Goal: Task Accomplishment & Management: Complete application form

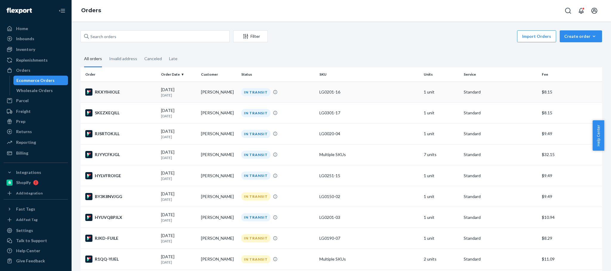
click at [194, 93] on p "[DATE]" at bounding box center [178, 95] width 35 height 5
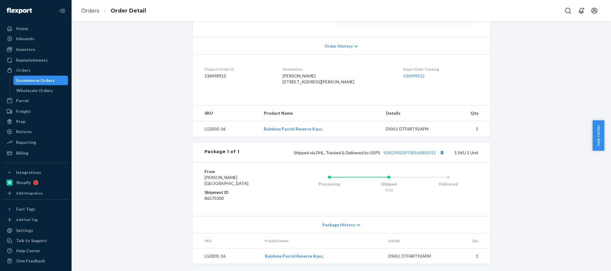
scroll to position [125, 0]
click at [439, 151] on button "Copy tracking number" at bounding box center [442, 153] width 8 height 8
click at [19, 70] on div "Orders" at bounding box center [23, 70] width 14 height 6
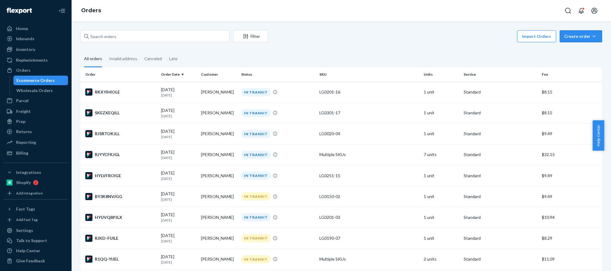
click at [564, 41] on button "Create order Ecommerce order Removal order" at bounding box center [580, 36] width 42 height 12
click at [566, 50] on span "Ecommerce order" at bounding box center [584, 51] width 37 height 4
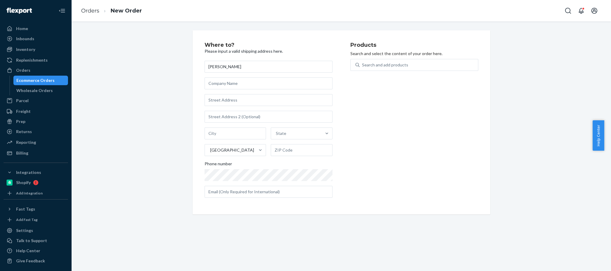
type input "[PERSON_NAME]"
click at [218, 103] on input "text" at bounding box center [268, 100] width 128 height 12
paste input "[STREET_ADDRESS]"
type input "[STREET_ADDRESS]"
click at [158, 113] on div "Where to? Please input a valid shipping address here. [PERSON_NAME][DEMOGRAPHIC…" at bounding box center [341, 122] width 530 height 184
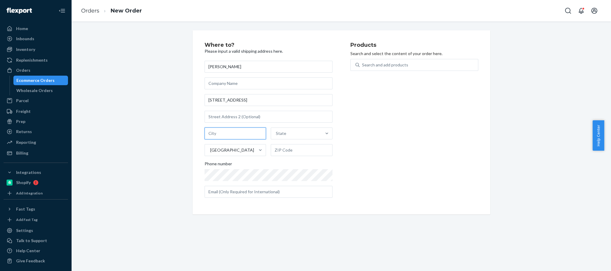
click at [213, 133] on input "text" at bounding box center [235, 134] width 62 height 12
paste input "[GEOGRAPHIC_DATA][PERSON_NAME]"
type input "[GEOGRAPHIC_DATA][PERSON_NAME]"
click at [273, 153] on input "text" at bounding box center [302, 150] width 62 height 12
paste input "WA 98368-4006"
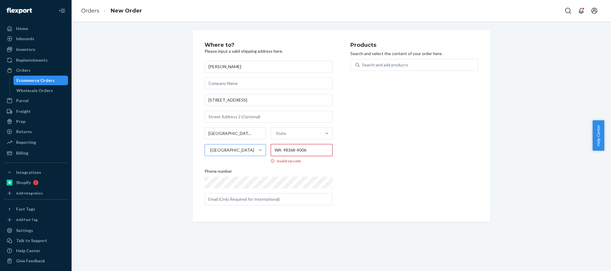
drag, startPoint x: 280, startPoint y: 151, endPoint x: 247, endPoint y: 153, distance: 33.1
click at [248, 153] on div "[GEOGRAPHIC_DATA][PERSON_NAME] [GEOGRAPHIC_DATA] 98368-4006 Invalid zip code" at bounding box center [268, 146] width 128 height 36
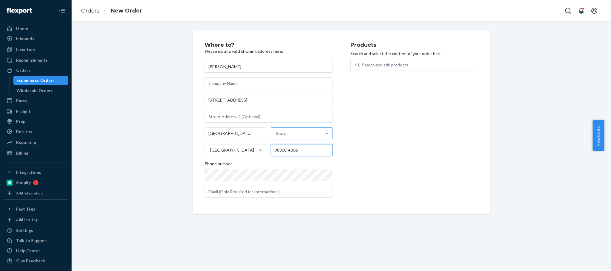
type input "98368-4006"
click at [282, 133] on div "State" at bounding box center [281, 134] width 10 height 6
click at [276, 133] on input "State" at bounding box center [276, 134] width 1 height 6
paste input "WA"
type input "WA"
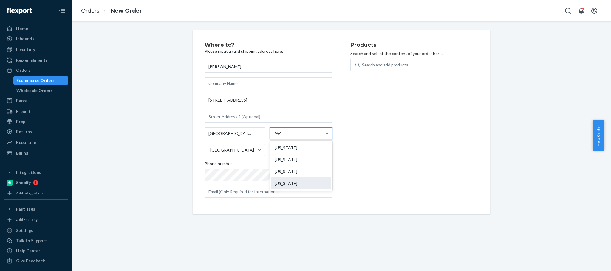
click at [285, 186] on div "[US_STATE]" at bounding box center [301, 184] width 60 height 12
click at [283, 136] on input "WA" at bounding box center [279, 134] width 8 height 6
click at [384, 66] on div "Search and add products" at bounding box center [385, 65] width 46 height 6
click at [362, 66] on input "Search and add products" at bounding box center [362, 65] width 1 height 6
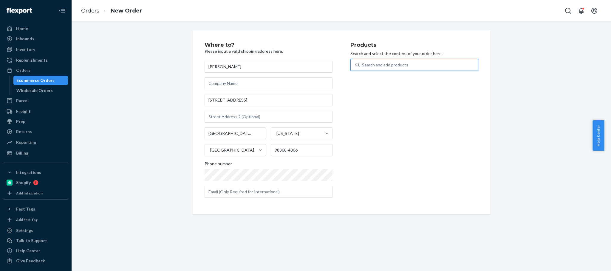
paste input "E0003-02"
type input "E0003-02"
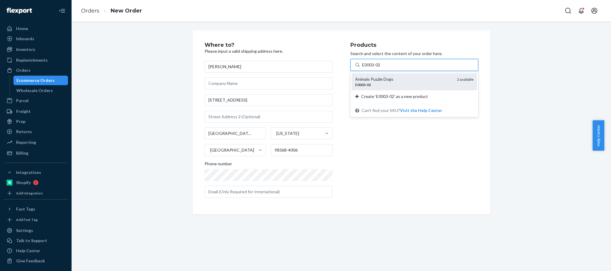
click at [383, 78] on div "Animals Puzzle Dogs" at bounding box center [403, 79] width 97 height 6
click at [381, 68] on input "E0003-02" at bounding box center [371, 65] width 19 height 6
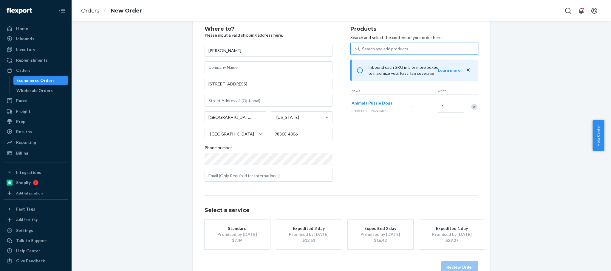
scroll to position [30, 0]
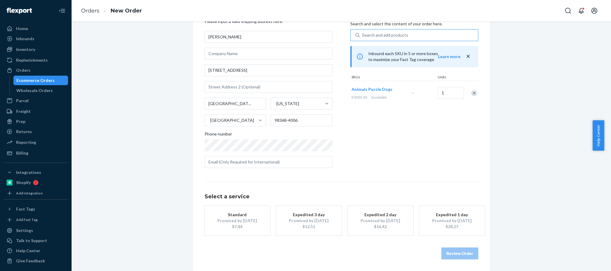
click at [241, 219] on div "Promised by [DATE]" at bounding box center [237, 221] width 48 height 6
click at [446, 256] on button "Review Order" at bounding box center [459, 254] width 37 height 12
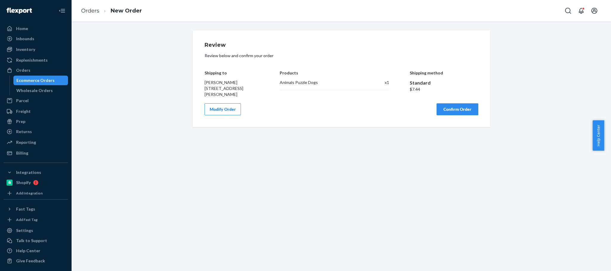
click at [456, 115] on button "Confirm Order" at bounding box center [457, 109] width 42 height 12
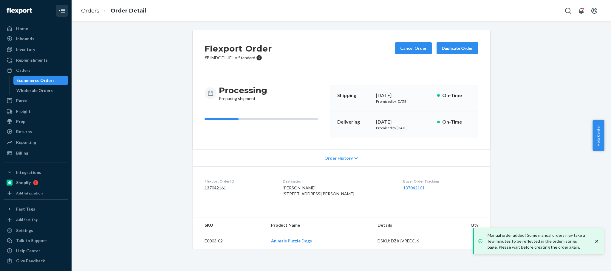
drag, startPoint x: 33, startPoint y: 69, endPoint x: 52, endPoint y: 5, distance: 66.2
click at [33, 69] on div "Orders" at bounding box center [35, 70] width 63 height 8
